Goal: Check status: Check status

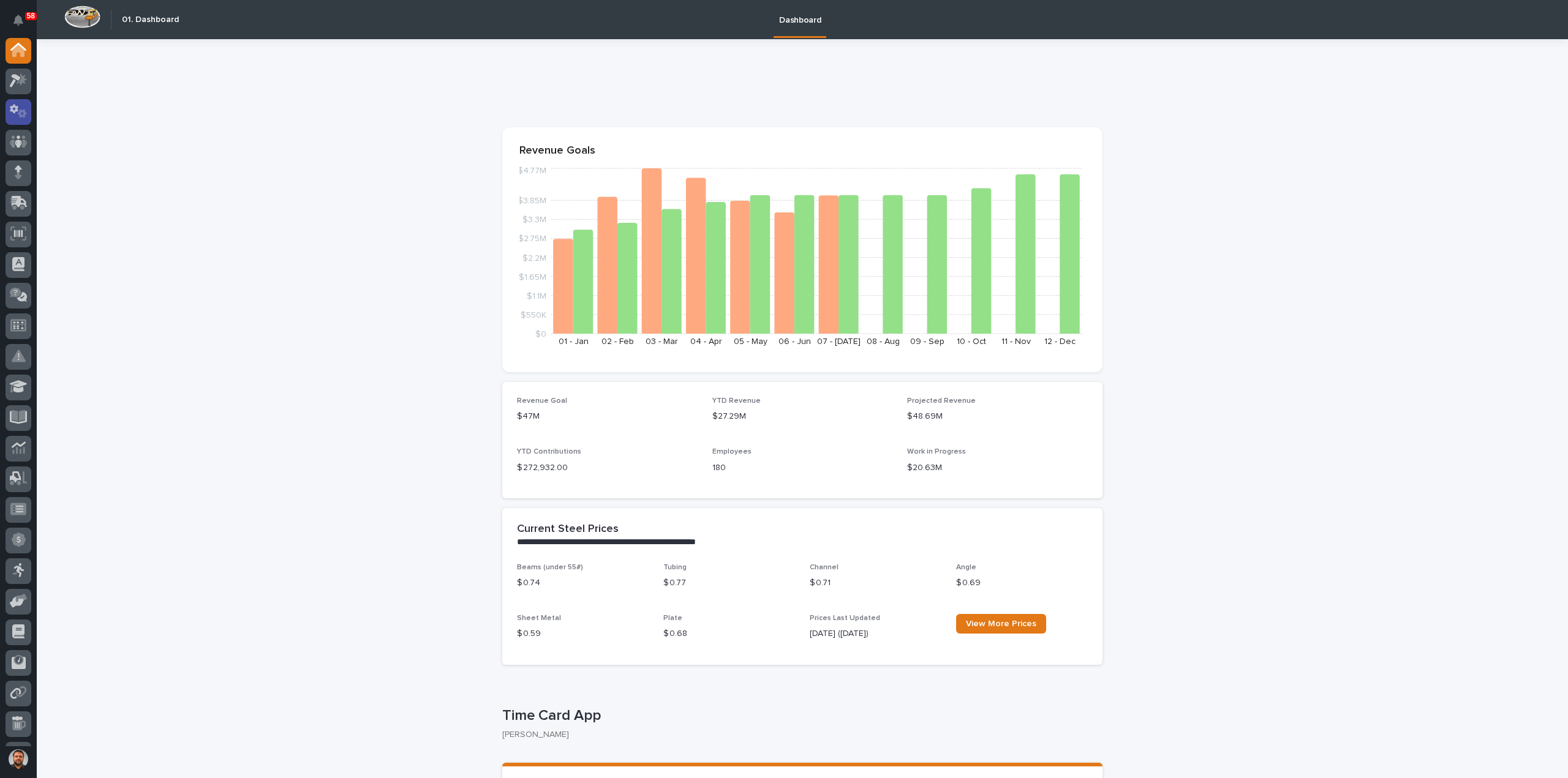
click at [24, 111] on icon at bounding box center [22, 113] width 9 height 9
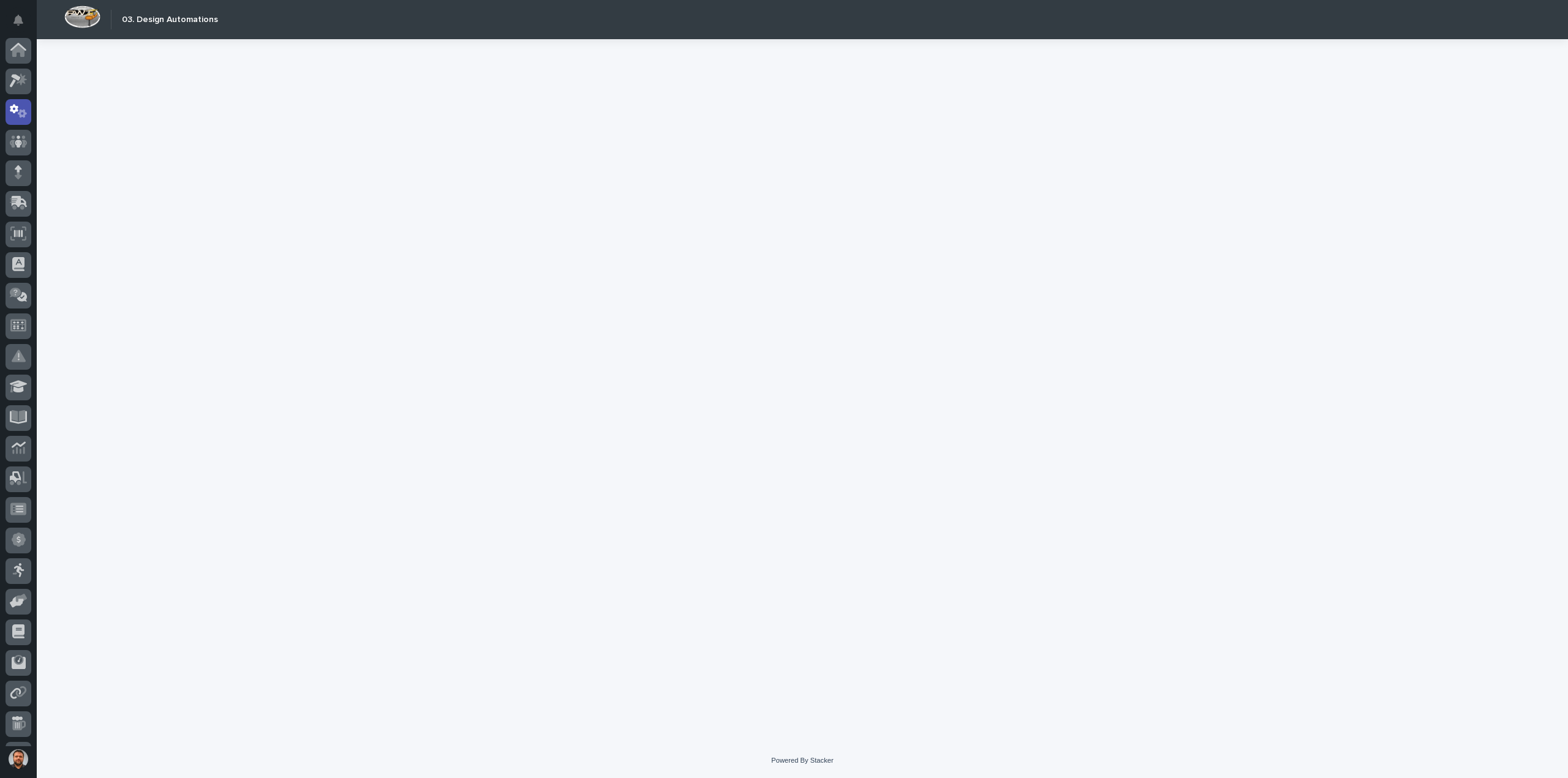
scroll to position [57, 0]
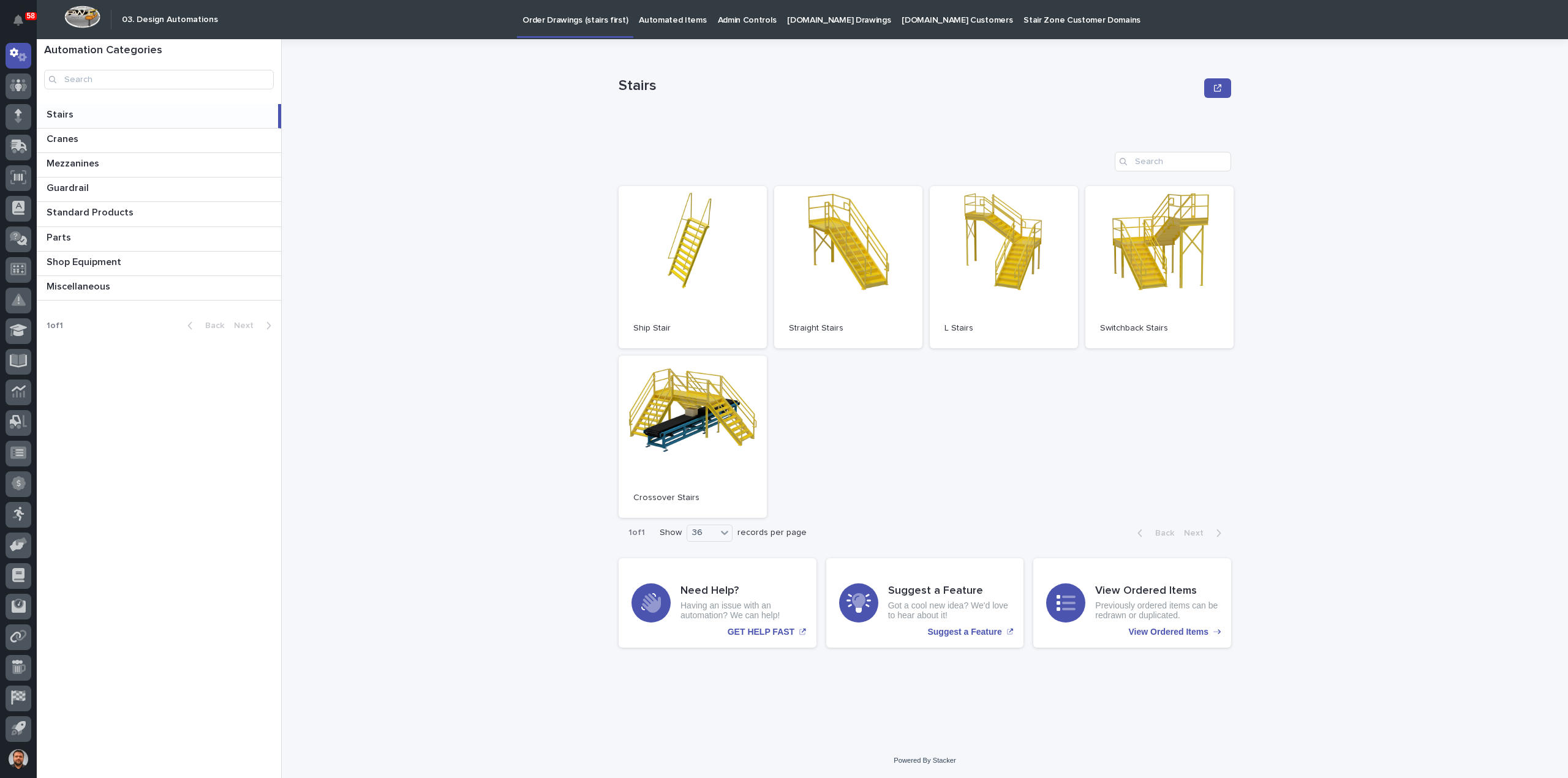
click at [821, 24] on p "[DOMAIN_NAME] Drawings" at bounding box center [839, 13] width 103 height 26
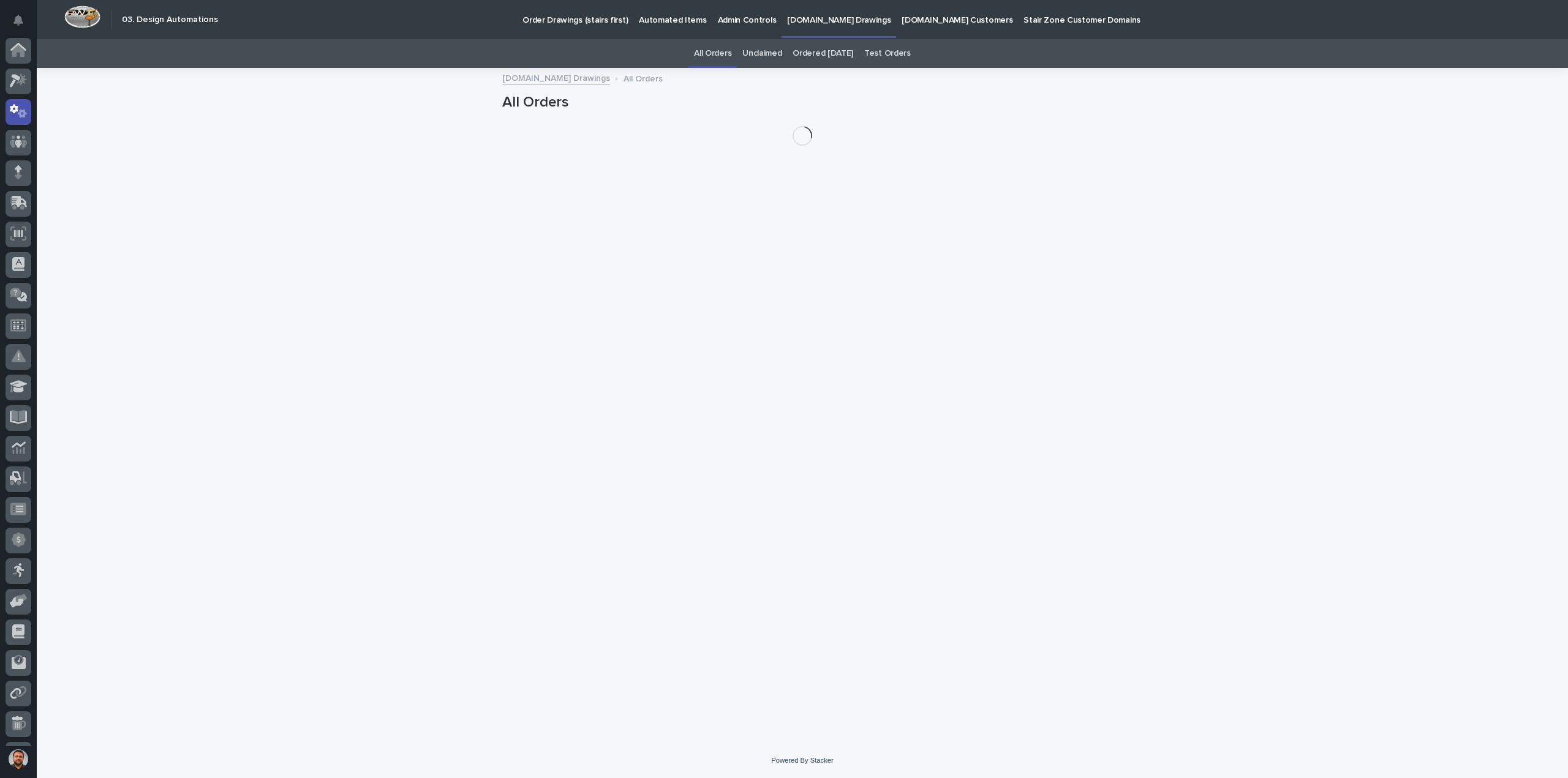
scroll to position [57, 0]
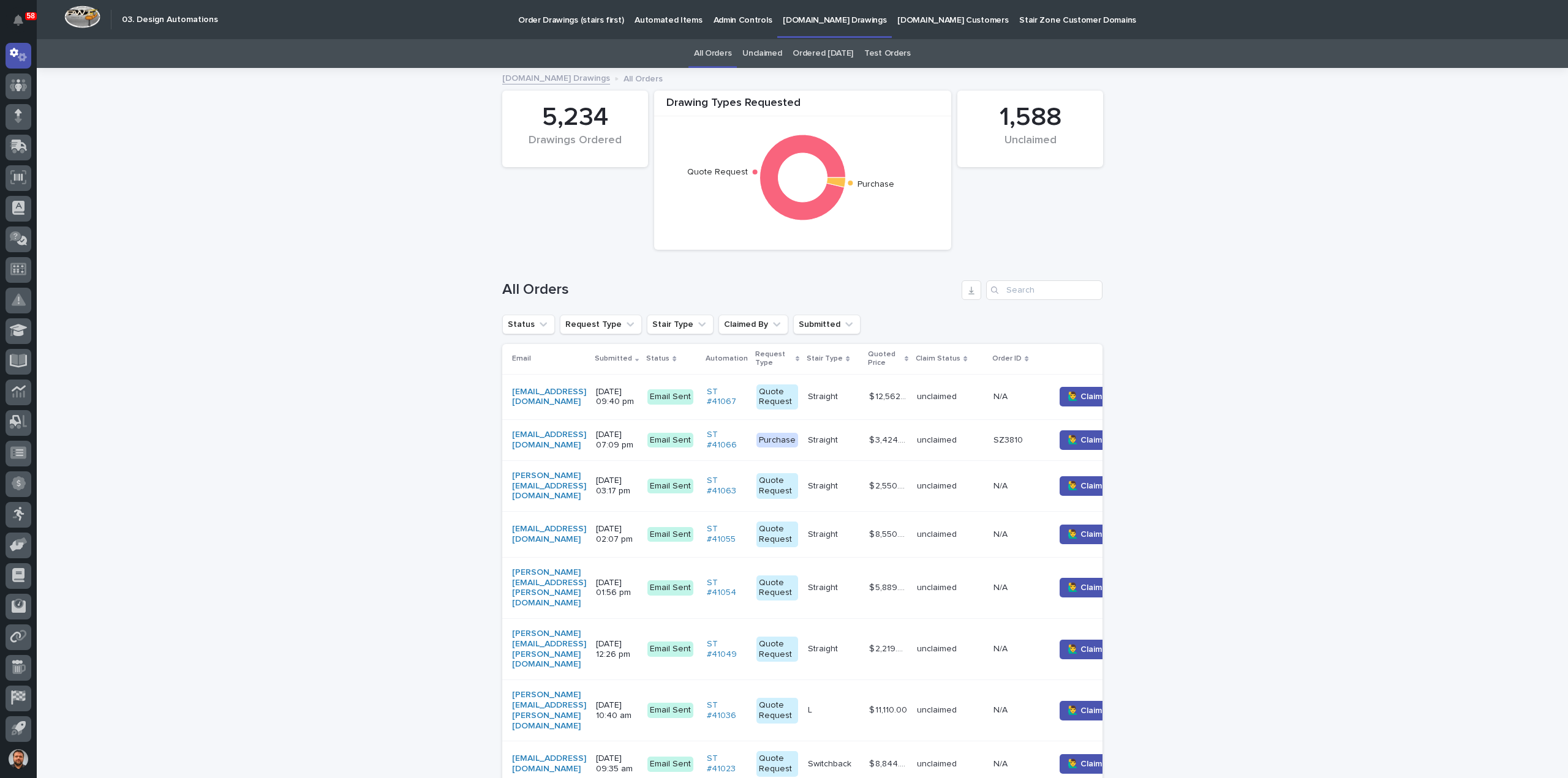
click at [637, 441] on p "[DATE] 07:09 pm" at bounding box center [617, 440] width 42 height 21
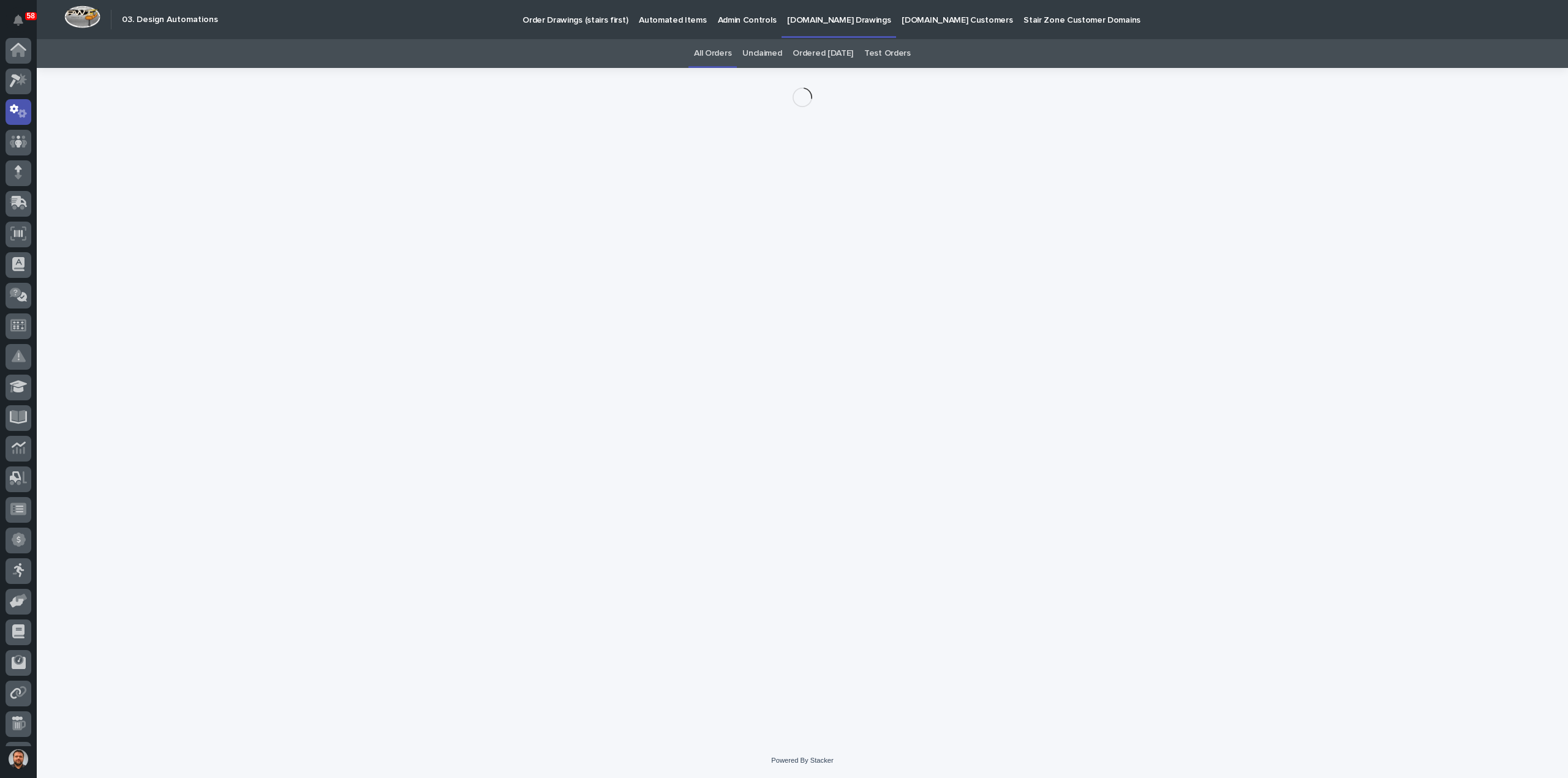
scroll to position [57, 0]
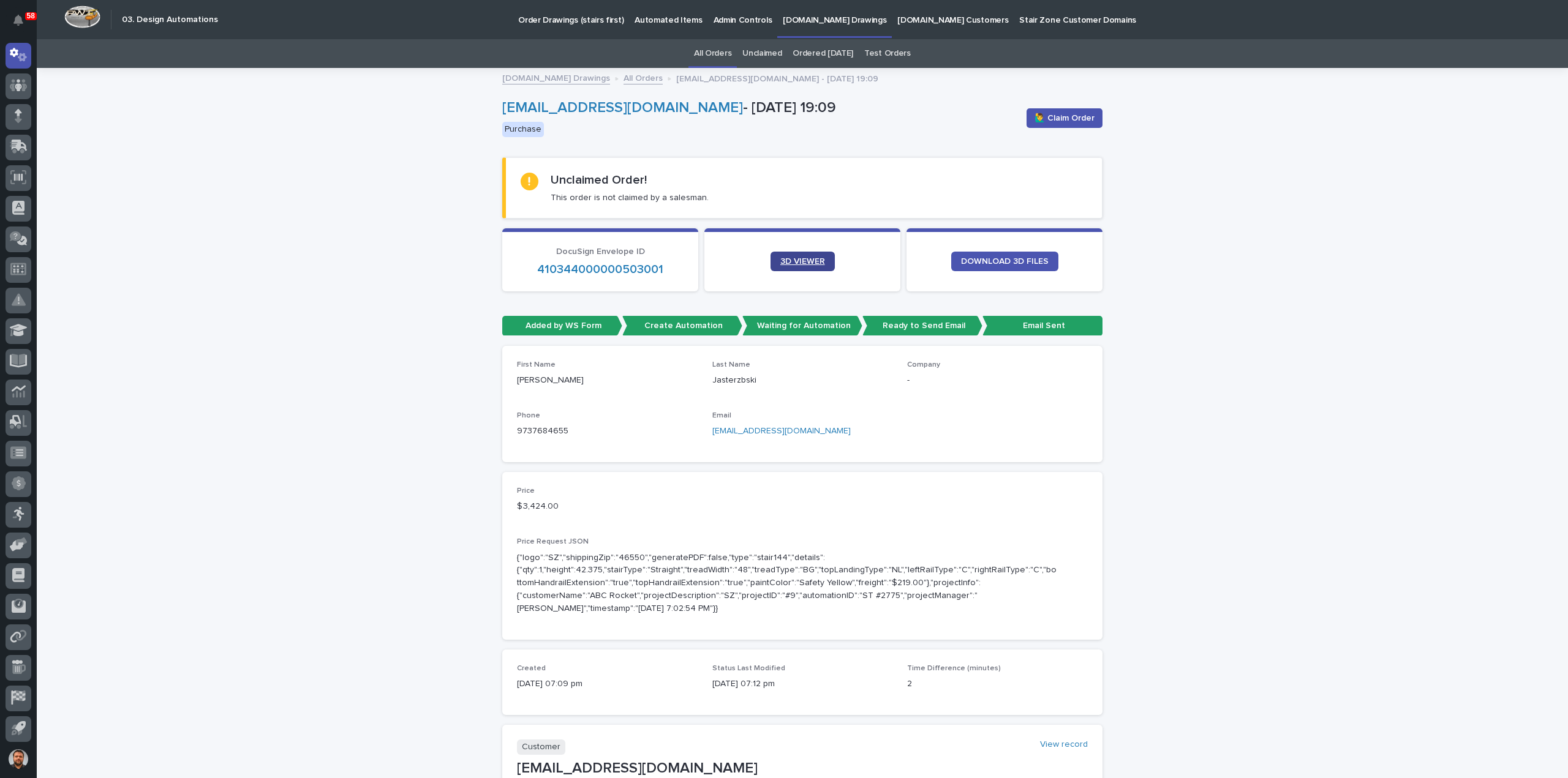
click at [803, 266] on link "3D VIEWER" at bounding box center [802, 262] width 65 height 20
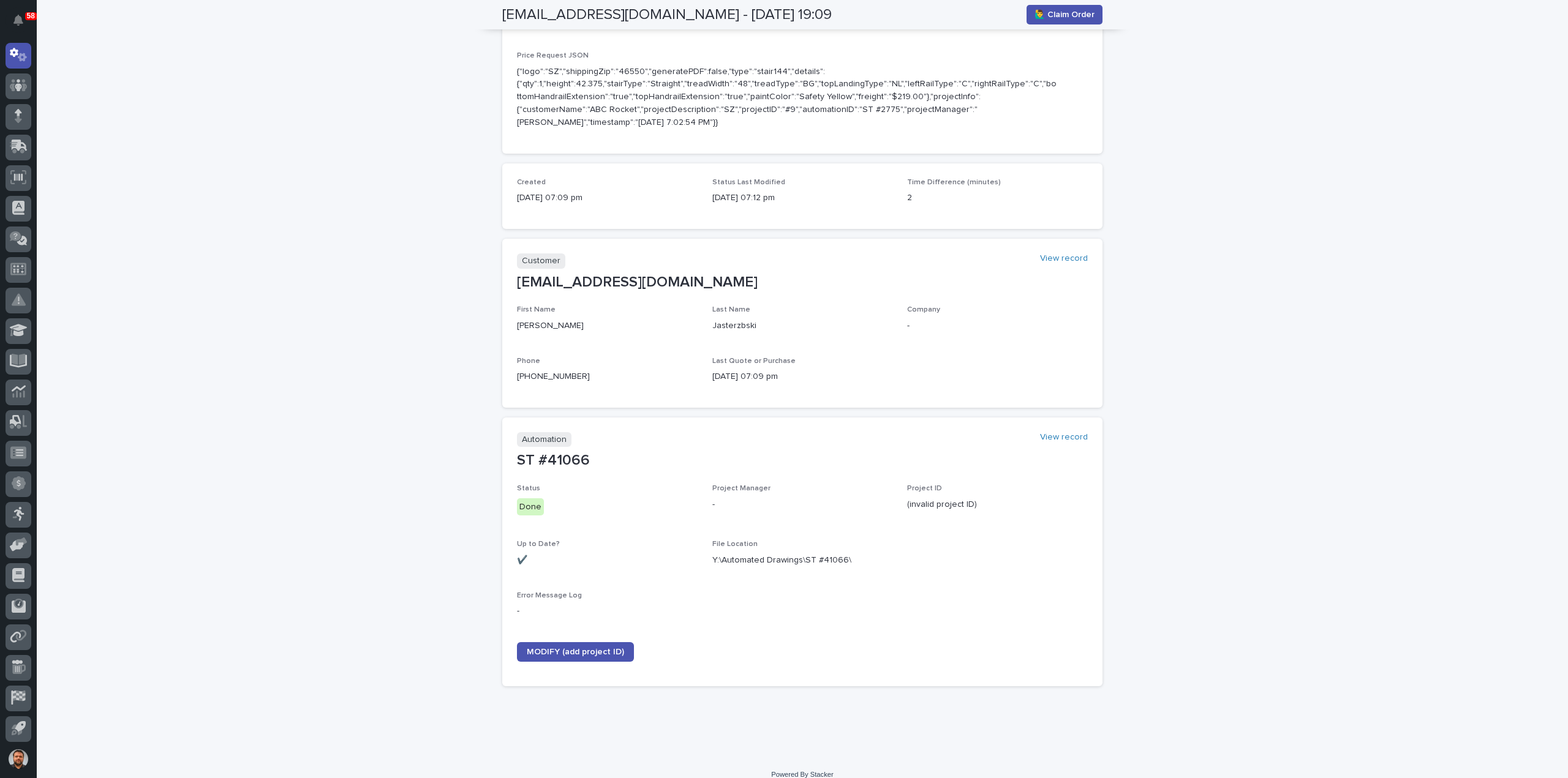
scroll to position [486, 0]
drag, startPoint x: 748, startPoint y: 312, endPoint x: 500, endPoint y: 315, distance: 248.0
click at [502, 317] on section "Customer View record [EMAIL_ADDRESS][DOMAIN_NAME] First Name [PERSON_NAME] Name…" at bounding box center [802, 324] width 600 height 169
copy div "[PERSON_NAME] Name [PERSON_NAME]"
